Goal: Contribute content

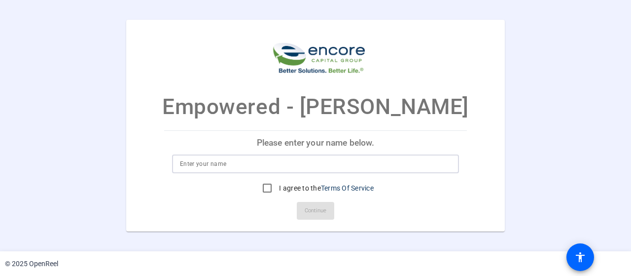
click at [245, 163] on input at bounding box center [315, 164] width 271 height 12
type input "[PERSON_NAME]"
click at [266, 190] on input "I agree to the Terms Of Service" at bounding box center [268, 188] width 20 height 20
checkbox input "true"
click at [313, 208] on span "Continue" at bounding box center [316, 210] width 22 height 15
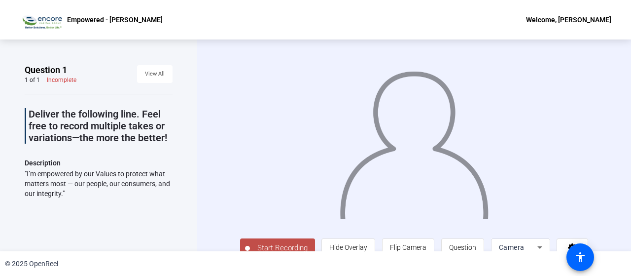
click at [277, 243] on span "Start Recording" at bounding box center [282, 247] width 65 height 11
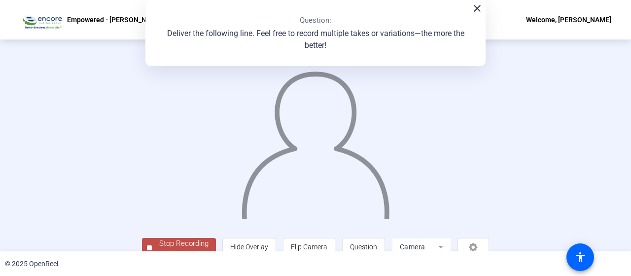
click at [188, 239] on div "Stop Recording" at bounding box center [183, 243] width 49 height 11
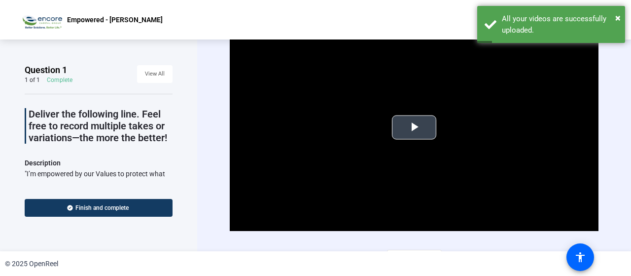
click at [414, 127] on span "Video Player" at bounding box center [414, 127] width 0 height 0
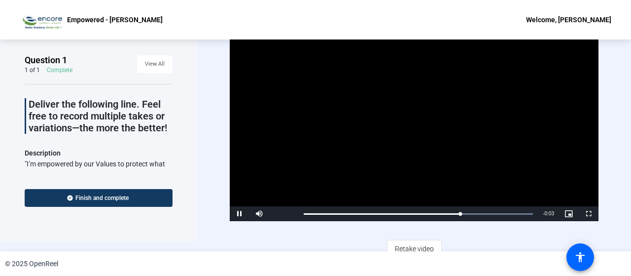
scroll to position [18, 0]
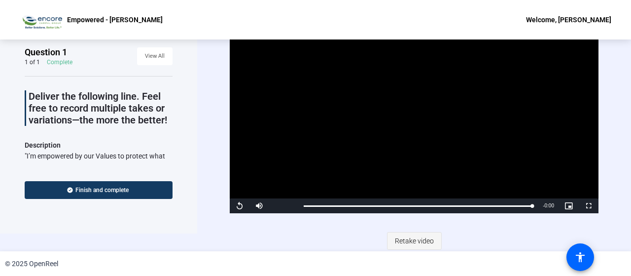
click at [415, 240] on span "Retake video" at bounding box center [414, 240] width 39 height 19
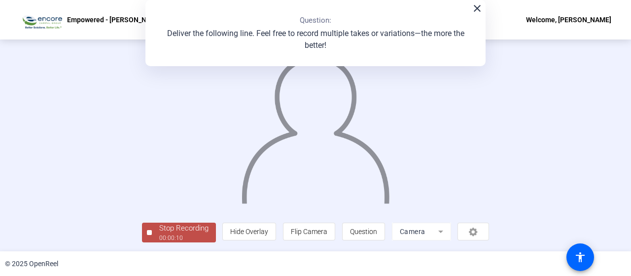
scroll to position [67, 0]
click at [159, 229] on div "Stop Recording" at bounding box center [183, 227] width 49 height 11
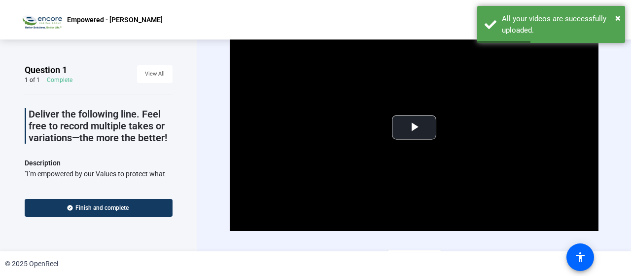
scroll to position [18, 0]
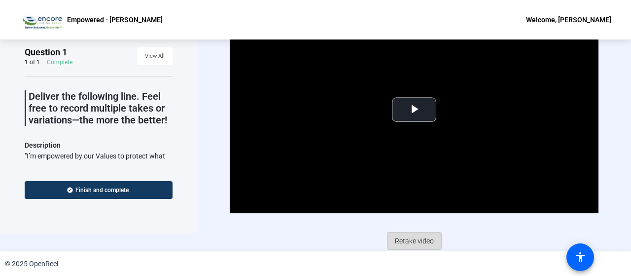
click at [411, 238] on span "Retake video" at bounding box center [414, 240] width 39 height 19
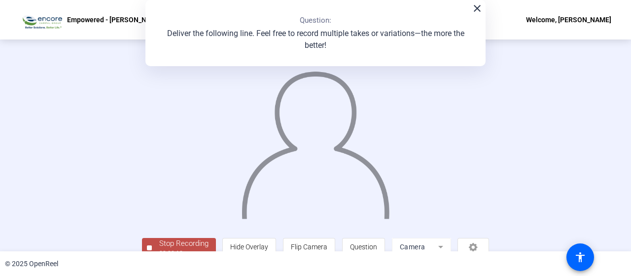
drag, startPoint x: 626, startPoint y: 153, endPoint x: 628, endPoint y: 200, distance: 46.9
click at [628, 200] on div "Question 1 1 of 1 Complete View All Deliver the following line. Feel free to re…" at bounding box center [315, 145] width 631 height 212
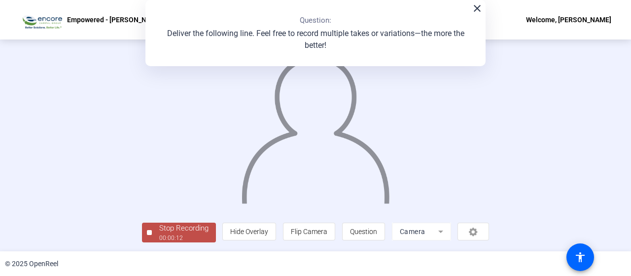
scroll to position [67, 0]
click at [159, 236] on div "00:00:13" at bounding box center [183, 237] width 49 height 9
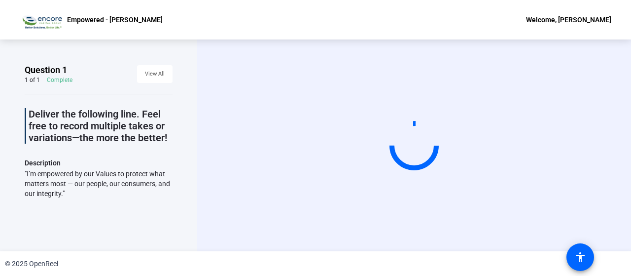
scroll to position [0, 0]
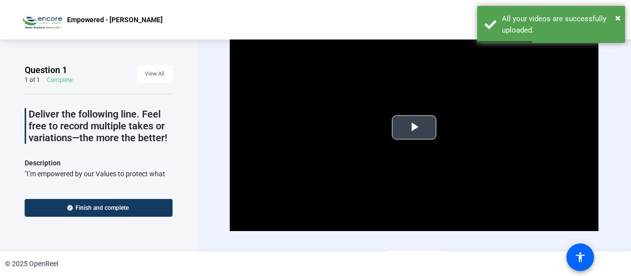
click at [414, 127] on span "Video Player" at bounding box center [414, 127] width 0 height 0
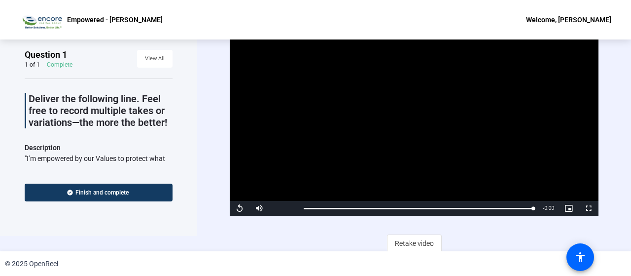
scroll to position [18, 0]
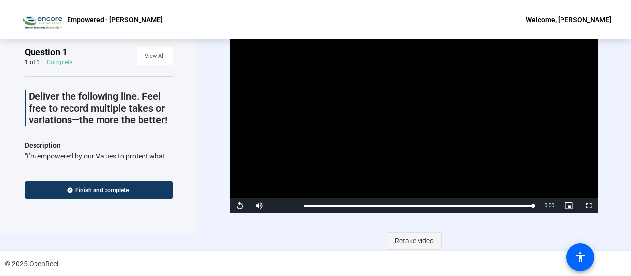
click at [416, 239] on span "Retake video" at bounding box center [414, 240] width 39 height 19
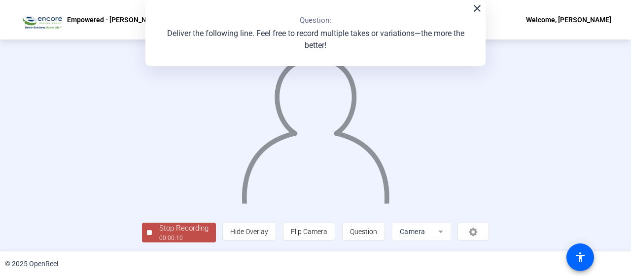
scroll to position [67, 0]
click at [159, 236] on div "00:00:11" at bounding box center [183, 237] width 49 height 9
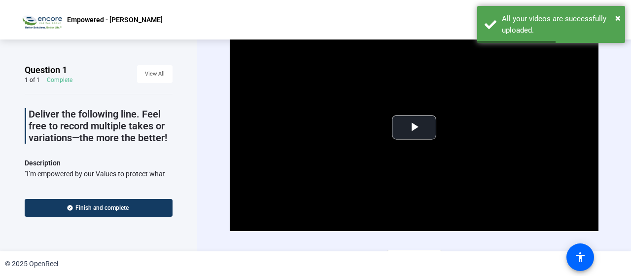
scroll to position [18, 0]
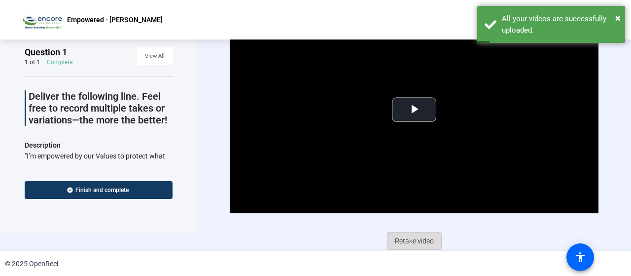
click at [408, 241] on span "Retake video" at bounding box center [414, 240] width 39 height 19
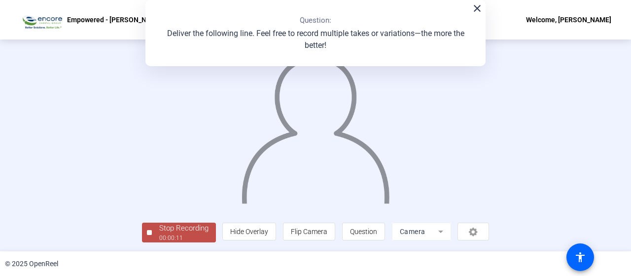
scroll to position [67, 0]
click at [159, 232] on div "Stop Recording" at bounding box center [183, 227] width 49 height 11
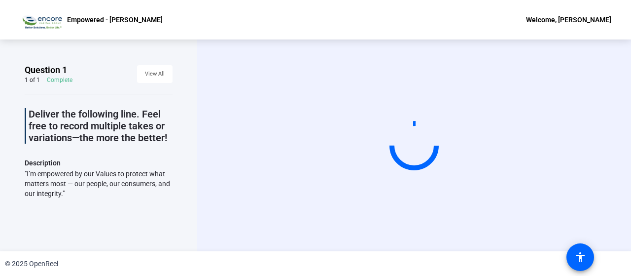
scroll to position [0, 0]
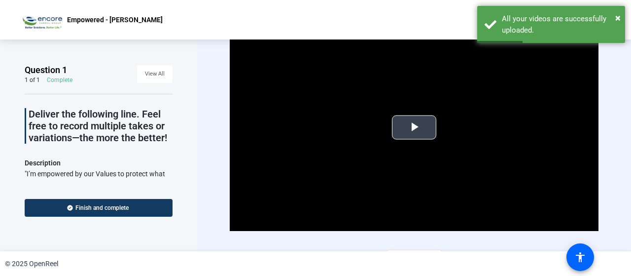
click at [414, 127] on span "Video Player" at bounding box center [414, 127] width 0 height 0
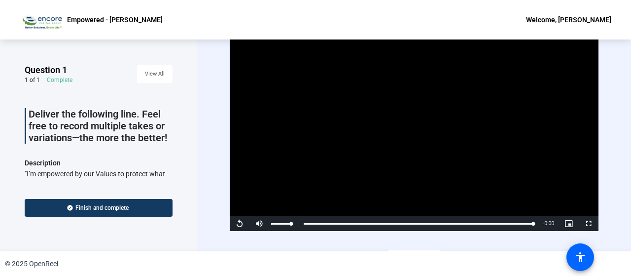
drag, startPoint x: 289, startPoint y: 222, endPoint x: 296, endPoint y: 222, distance: 7.5
click at [296, 222] on div "Mute 100%" at bounding box center [274, 223] width 49 height 15
click at [241, 223] on span "Video Player" at bounding box center [240, 223] width 20 height 0
drag, startPoint x: 588, startPoint y: 221, endPoint x: 584, endPoint y: 284, distance: 63.3
click at [584, 223] on span "Video Player" at bounding box center [589, 223] width 20 height 0
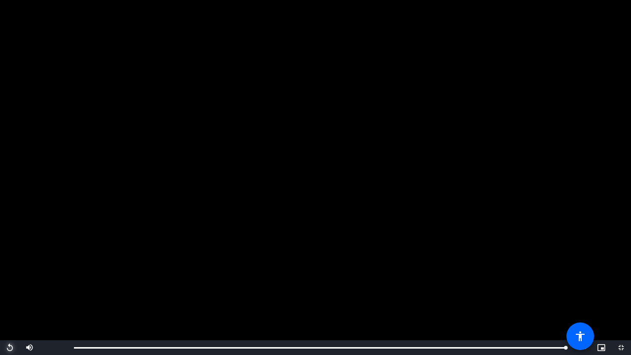
click at [11, 275] on span "Video Player" at bounding box center [10, 348] width 20 height 0
click at [10, 275] on span "Video Player" at bounding box center [10, 348] width 20 height 0
click at [624, 275] on span "Video Player" at bounding box center [622, 348] width 20 height 0
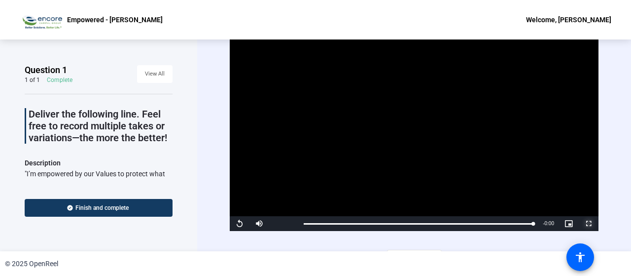
scroll to position [18, 0]
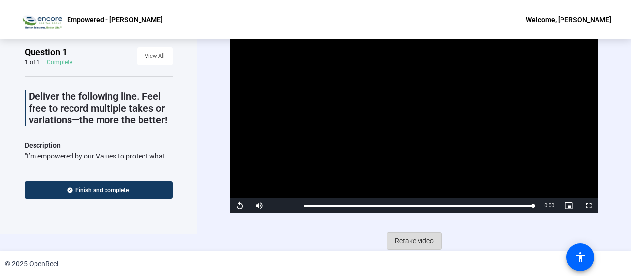
click at [418, 239] on span "Retake video" at bounding box center [414, 240] width 39 height 19
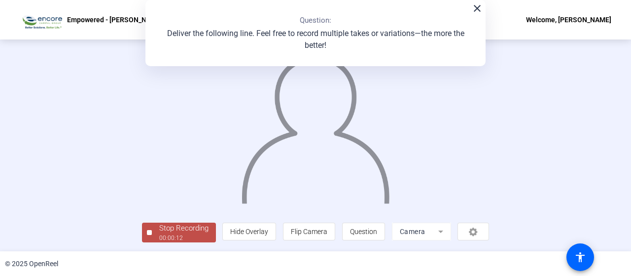
scroll to position [67, 0]
click at [159, 232] on div "Stop Recording" at bounding box center [183, 227] width 49 height 11
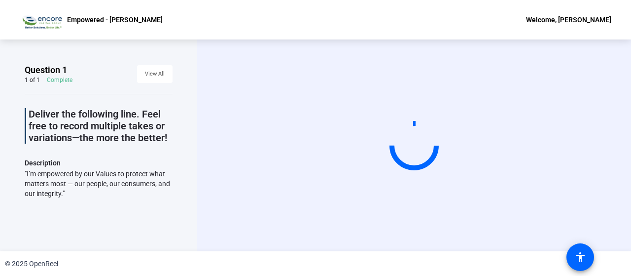
scroll to position [0, 0]
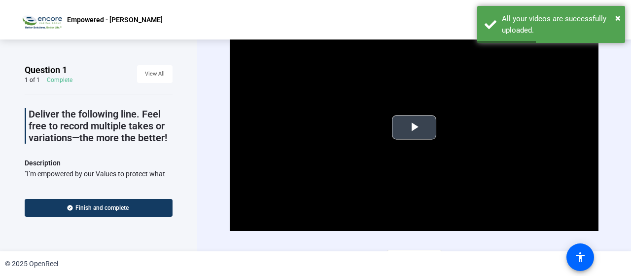
click at [414, 127] on span "Video Player" at bounding box center [414, 127] width 0 height 0
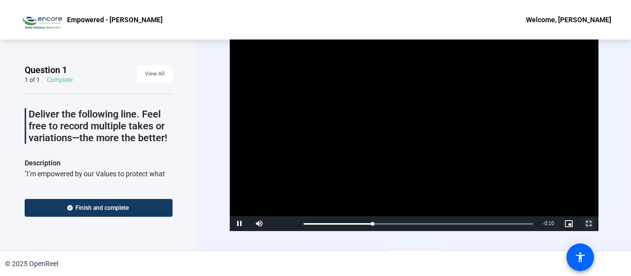
click at [586, 223] on span "Video Player" at bounding box center [589, 223] width 20 height 0
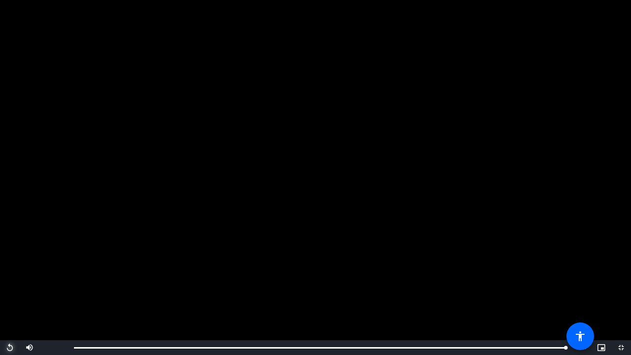
click at [9, 275] on span "Video Player" at bounding box center [10, 348] width 20 height 0
click at [623, 275] on span "Video Player" at bounding box center [622, 348] width 20 height 0
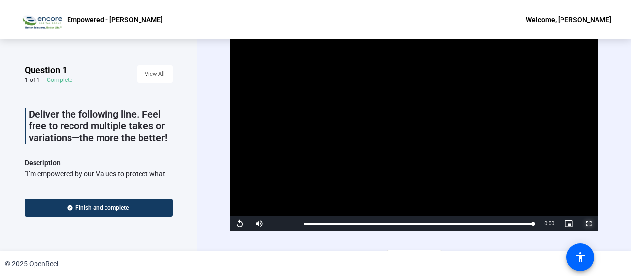
click at [586, 223] on span "Video Player" at bounding box center [589, 223] width 20 height 0
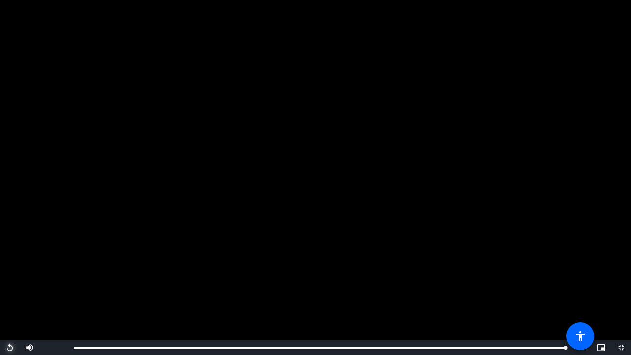
click at [9, 275] on span "Video Player" at bounding box center [10, 348] width 20 height 0
click at [624, 275] on span "Video Player" at bounding box center [622, 348] width 20 height 0
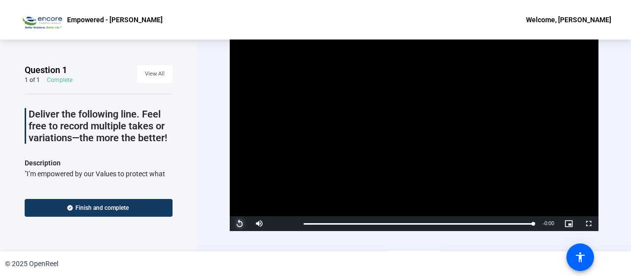
click at [239, 223] on span "Video Player" at bounding box center [240, 223] width 20 height 0
click at [238, 223] on span "Video Player" at bounding box center [240, 223] width 20 height 0
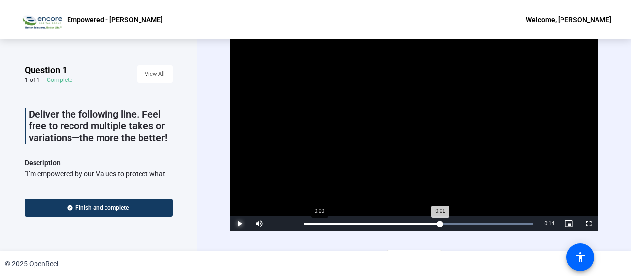
drag, startPoint x: 460, startPoint y: 219, endPoint x: 319, endPoint y: 221, distance: 141.1
click at [319, 222] on div "Loaded : 100.00% 0:00 0:01" at bounding box center [418, 223] width 229 height 2
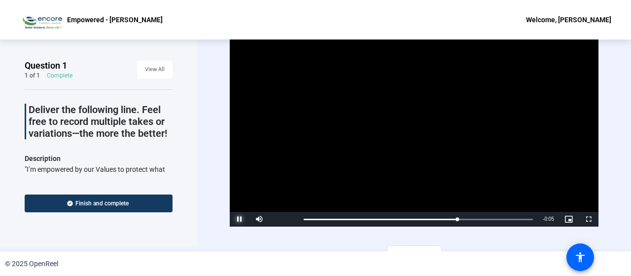
scroll to position [18, 0]
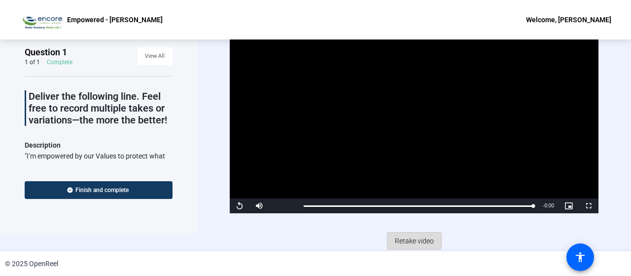
click at [407, 239] on span "Retake video" at bounding box center [414, 240] width 39 height 19
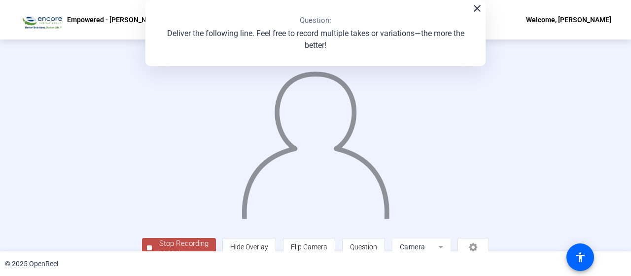
scroll to position [67, 0]
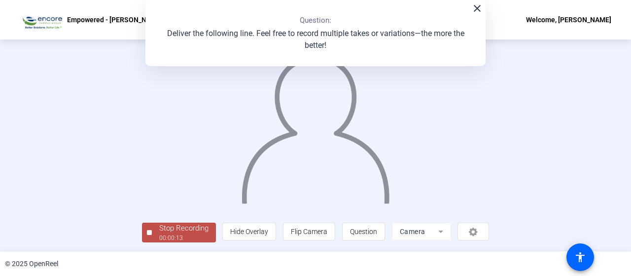
click at [159, 233] on div "Stop Recording" at bounding box center [183, 227] width 49 height 11
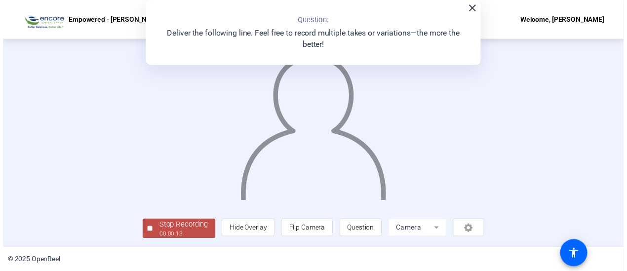
scroll to position [0, 0]
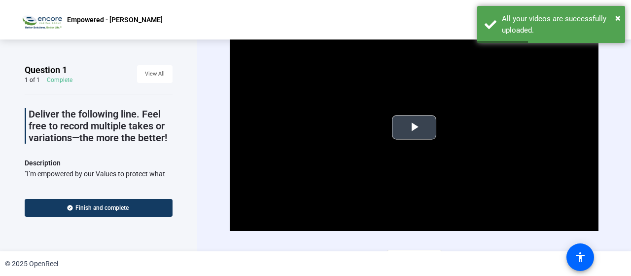
click at [414, 127] on span "Video Player" at bounding box center [414, 127] width 0 height 0
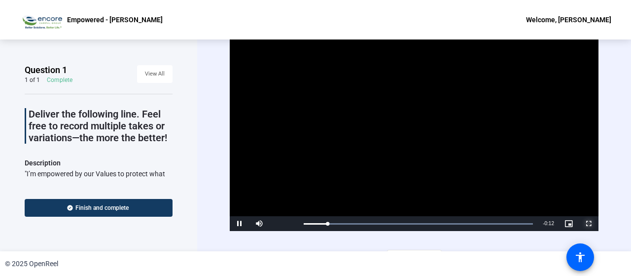
click at [583, 223] on span "Video Player" at bounding box center [589, 223] width 20 height 0
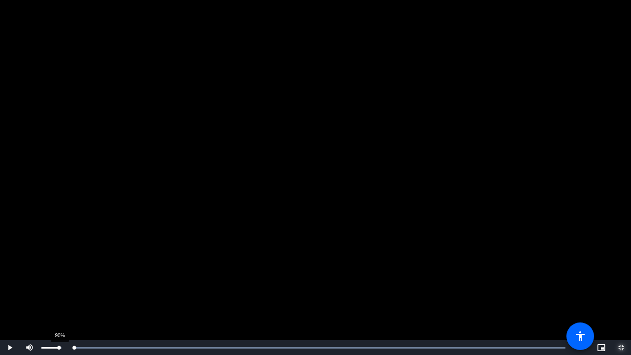
drag, startPoint x: 256, startPoint y: 340, endPoint x: 60, endPoint y: 350, distance: 196.1
click at [60, 275] on div "Play Mute 90% Current Time 0:00 / Duration 0:13 Loaded : 100.00% 0:00 0:00 Stre…" at bounding box center [315, 347] width 631 height 15
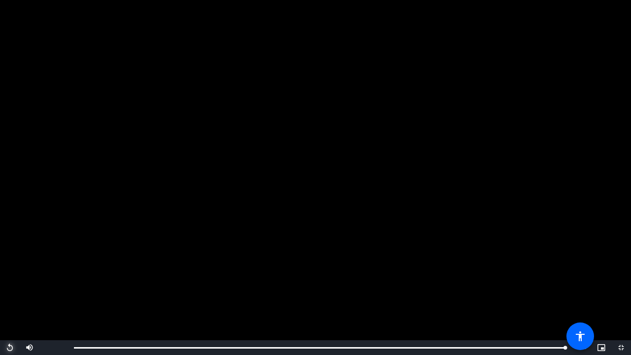
click at [10, 275] on span "Video Player" at bounding box center [10, 348] width 20 height 0
click at [621, 275] on span "Video Player" at bounding box center [622, 348] width 20 height 0
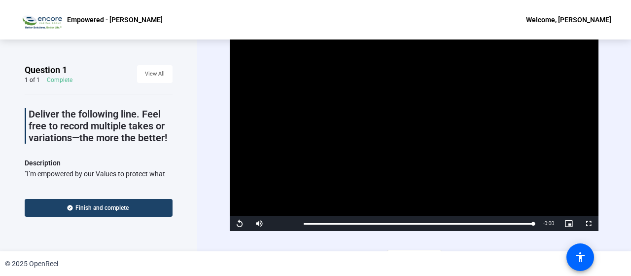
click at [118, 209] on span "Finish and complete" at bounding box center [101, 208] width 53 height 8
